Goal: Find contact information: Find contact information

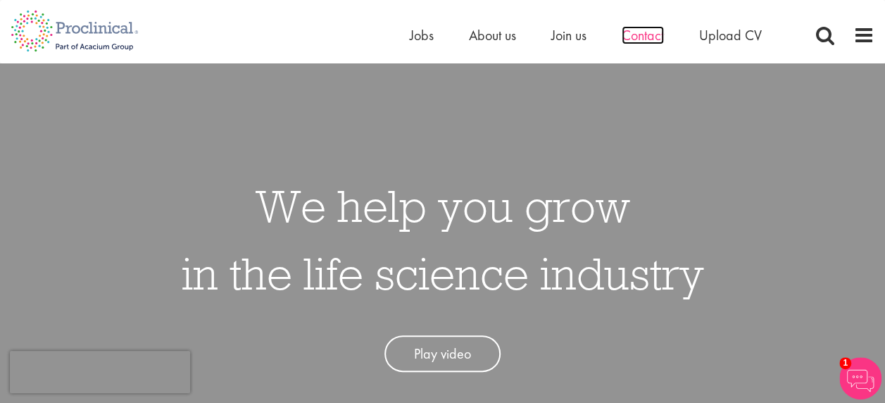
click at [652, 36] on span "Contact" at bounding box center [642, 35] width 42 height 18
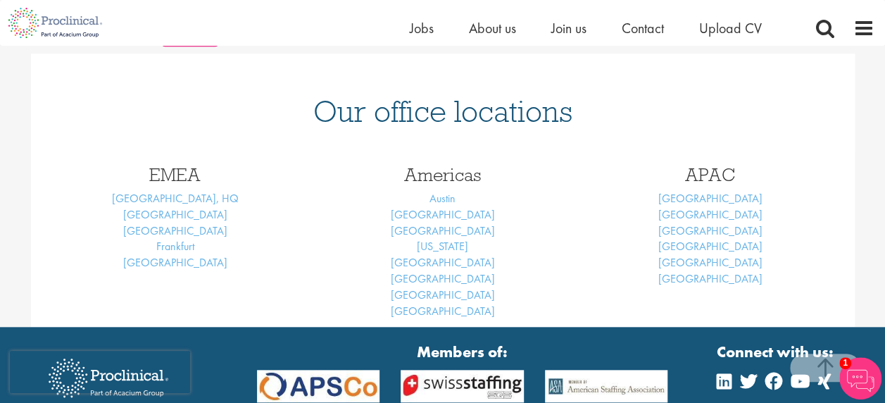
scroll to position [570, 0]
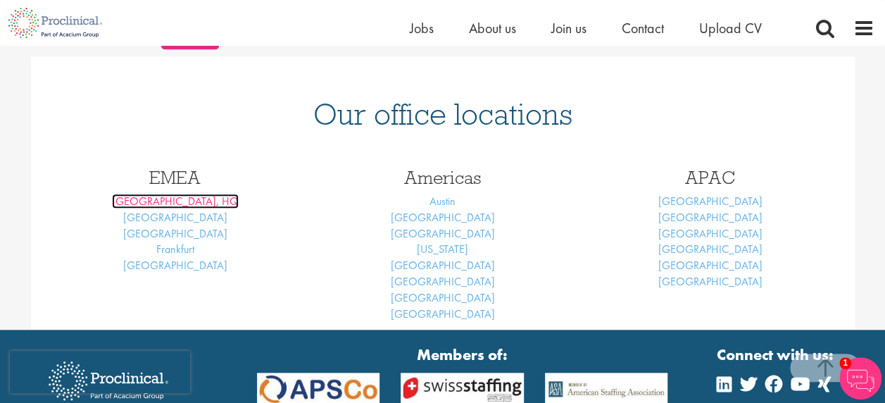
click at [170, 196] on link "[GEOGRAPHIC_DATA], HQ" at bounding box center [175, 201] width 127 height 15
